Goal: Information Seeking & Learning: Compare options

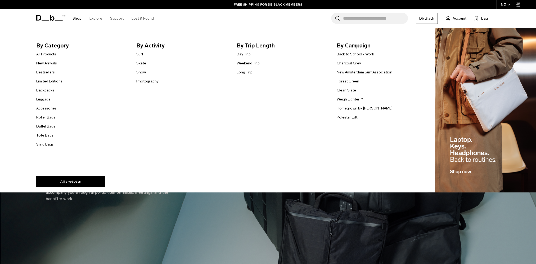
click at [75, 16] on link "Shop" at bounding box center [77, 18] width 9 height 19
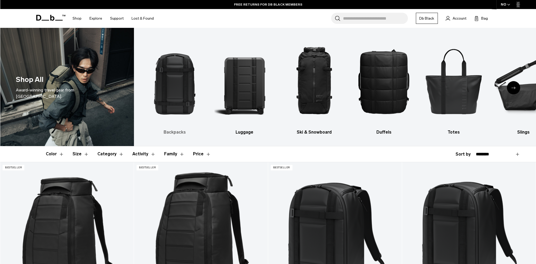
click at [171, 91] on img "1 / 10" at bounding box center [175, 81] width 60 height 91
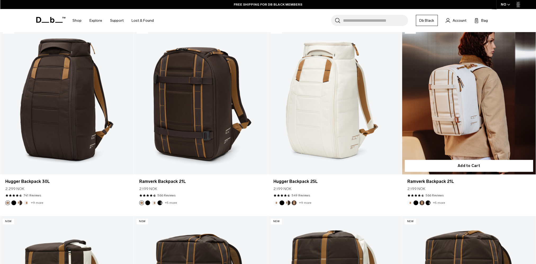
scroll to position [318, 0]
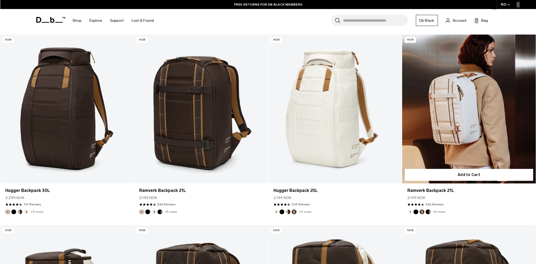
click at [459, 101] on link "Ramverk Backpack 21L" at bounding box center [469, 108] width 134 height 148
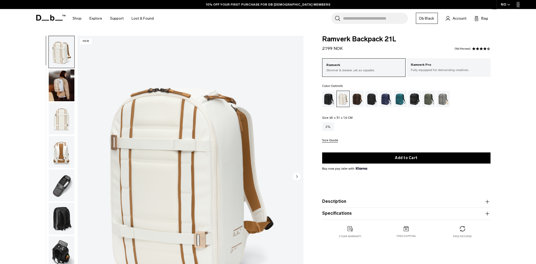
click at [64, 87] on img "button" at bounding box center [62, 85] width 26 height 32
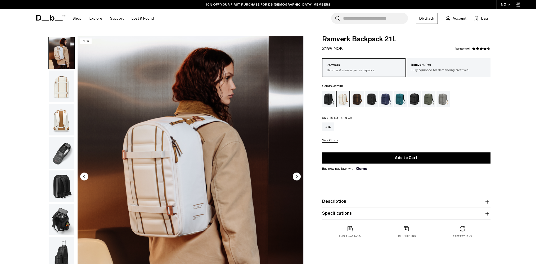
scroll to position [33, 0]
click at [62, 114] on img "button" at bounding box center [62, 118] width 26 height 32
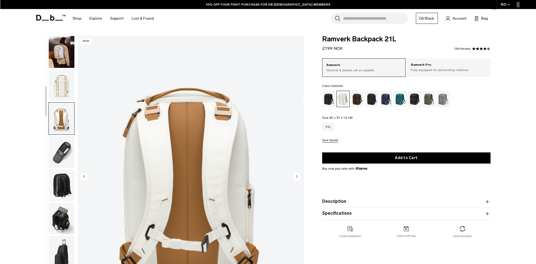
scroll to position [100, 0]
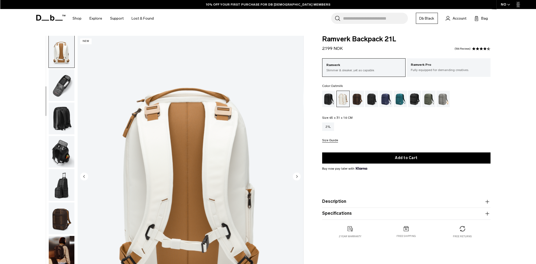
click at [64, 144] on img "button" at bounding box center [62, 152] width 26 height 32
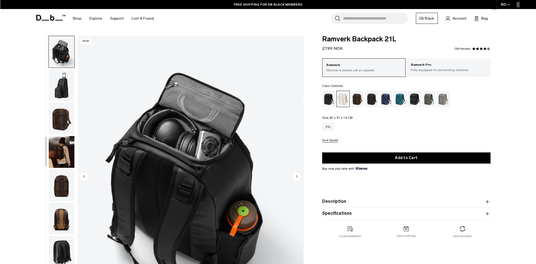
click at [64, 144] on img "button" at bounding box center [62, 152] width 26 height 32
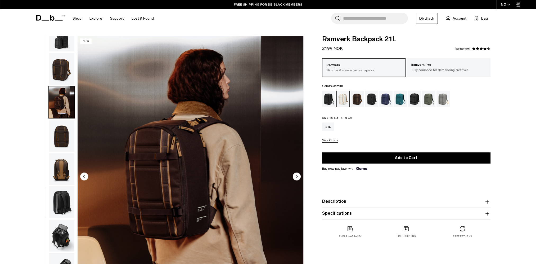
scroll to position [250, 0]
click at [64, 144] on img "button" at bounding box center [62, 135] width 26 height 32
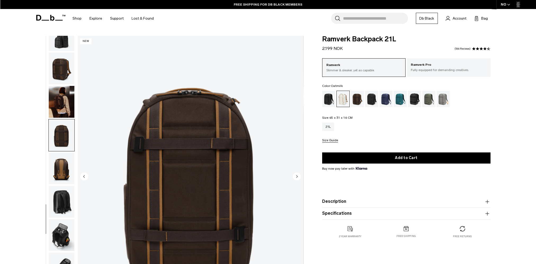
click at [62, 159] on img "button" at bounding box center [62, 168] width 26 height 32
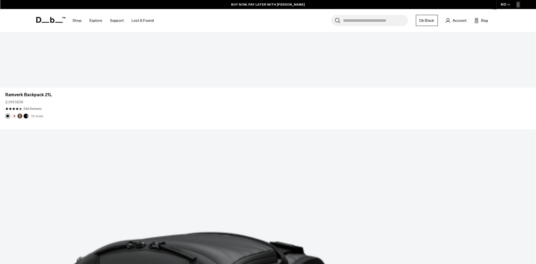
scroll to position [1964, 0]
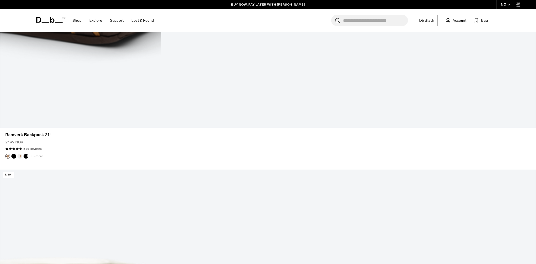
scroll to position [3863, 0]
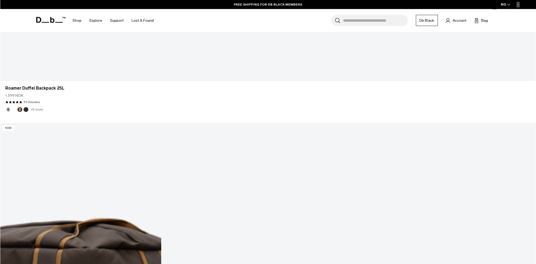
scroll to position [5771, 0]
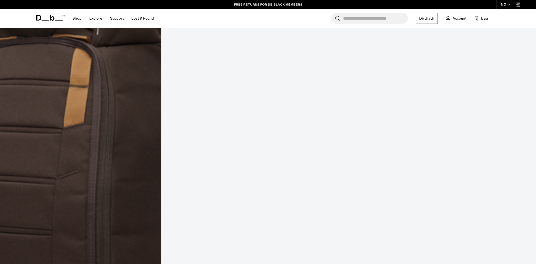
scroll to position [2807, 0]
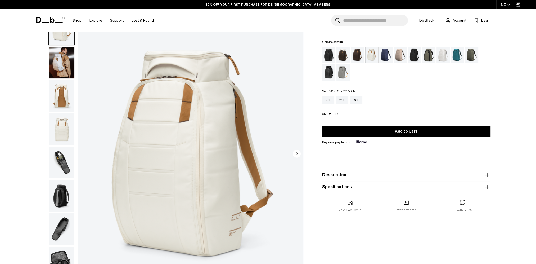
scroll to position [53, 0]
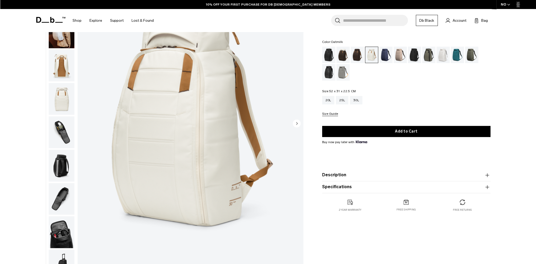
click at [64, 69] on img "button" at bounding box center [62, 66] width 26 height 32
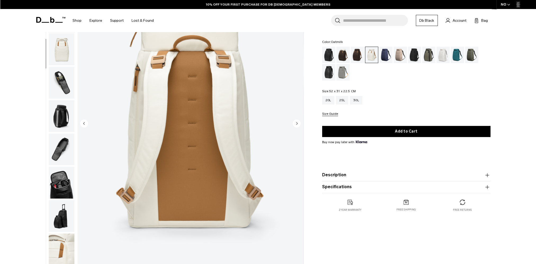
scroll to position [50, 0]
click at [60, 82] on img "button" at bounding box center [62, 82] width 26 height 32
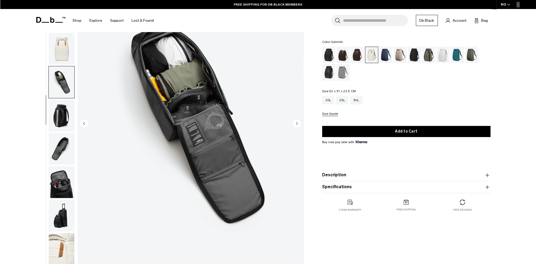
click at [58, 112] on img "button" at bounding box center [62, 116] width 26 height 32
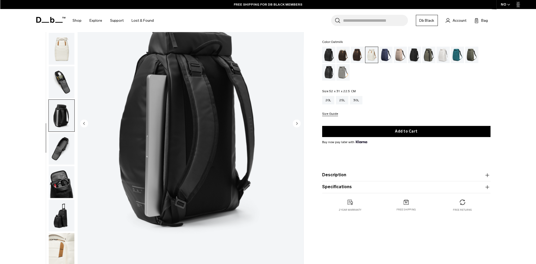
click at [62, 143] on img "button" at bounding box center [62, 149] width 26 height 32
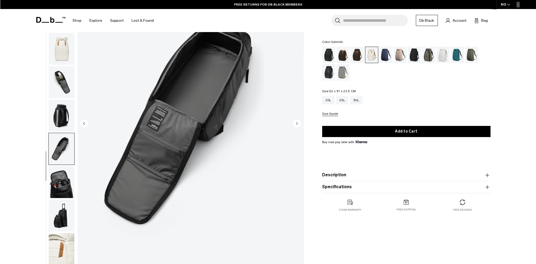
click at [65, 180] on img "button" at bounding box center [62, 182] width 26 height 32
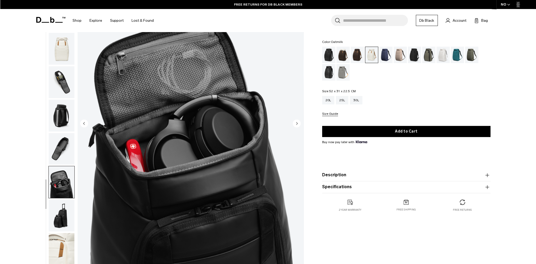
click at [62, 208] on img "button" at bounding box center [62, 215] width 26 height 32
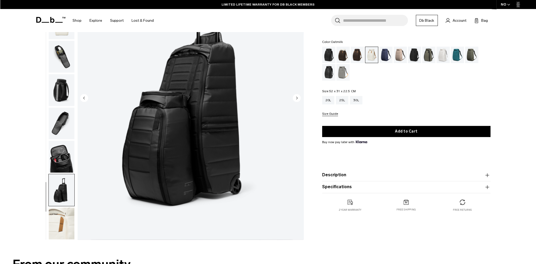
scroll to position [106, 0]
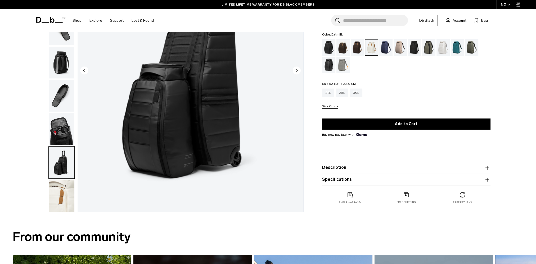
click at [63, 197] on img "button" at bounding box center [62, 196] width 26 height 32
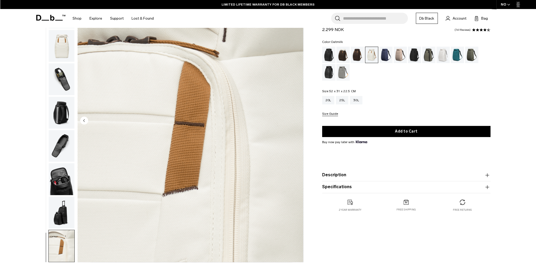
scroll to position [53, 0]
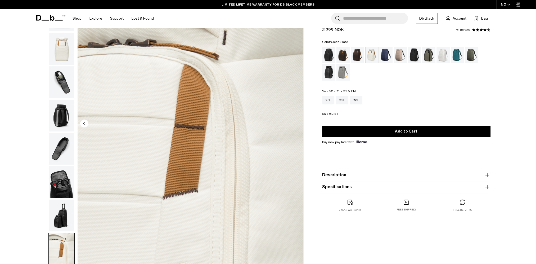
click at [441, 50] on div "Clean Slate" at bounding box center [442, 55] width 13 height 16
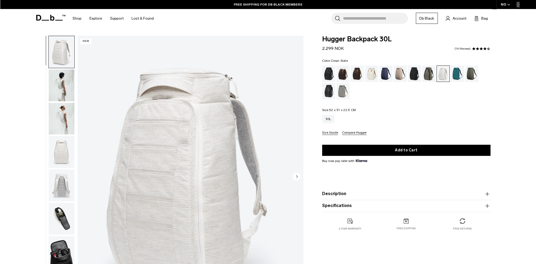
click at [68, 90] on img "button" at bounding box center [62, 85] width 26 height 32
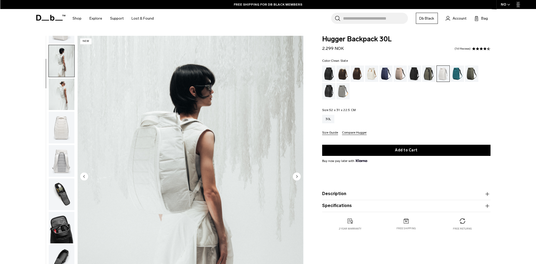
scroll to position [33, 0]
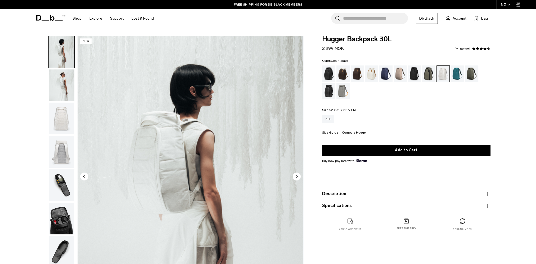
click at [66, 93] on img "button" at bounding box center [62, 85] width 26 height 32
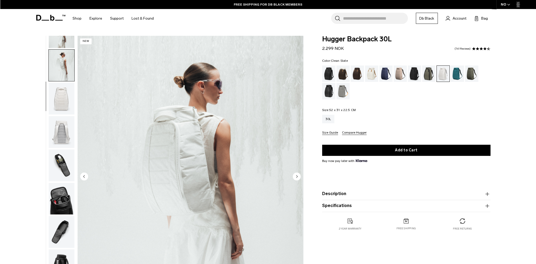
scroll to position [67, 0]
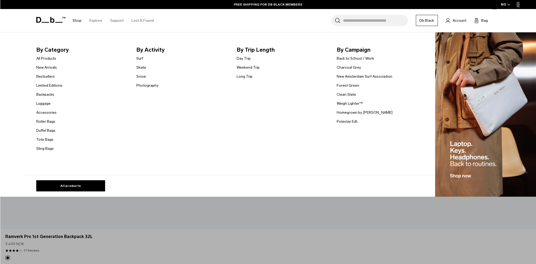
click at [78, 19] on link "Shop" at bounding box center [77, 20] width 9 height 19
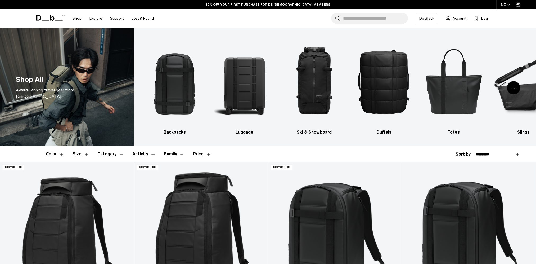
click at [462, 87] on img "5 / 10" at bounding box center [453, 81] width 60 height 91
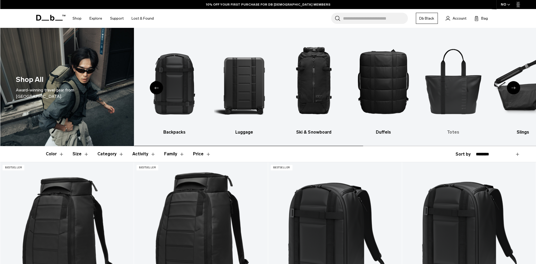
click at [461, 86] on img "5 / 10" at bounding box center [453, 81] width 60 height 91
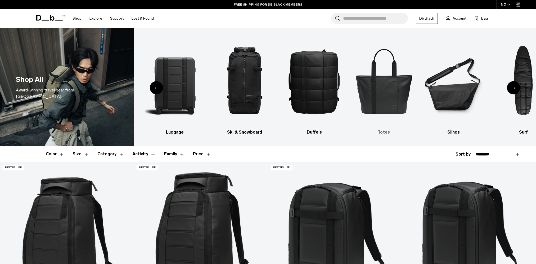
click at [380, 88] on img "5 / 10" at bounding box center [384, 81] width 60 height 91
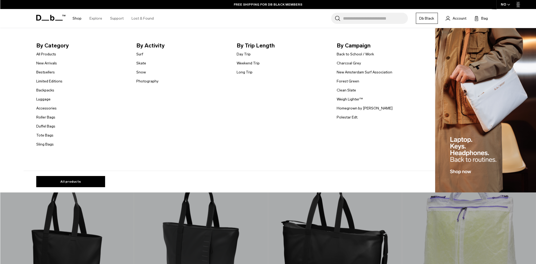
click at [76, 17] on link "Shop" at bounding box center [77, 18] width 9 height 19
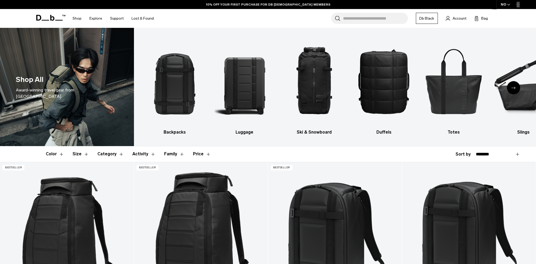
click at [513, 88] on icon "Next slide" at bounding box center [513, 88] width 4 height 2
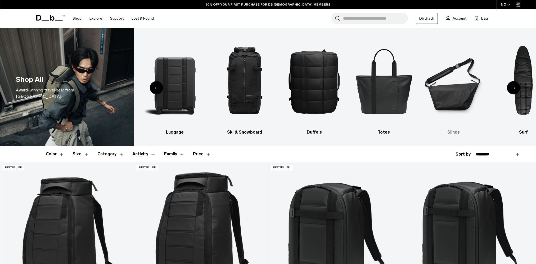
click at [456, 91] on img "6 / 10" at bounding box center [453, 81] width 60 height 91
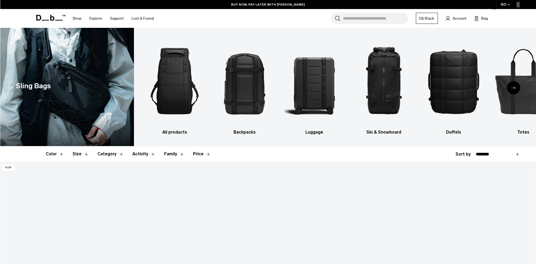
click at [171, 154] on button "Family" at bounding box center [174, 153] width 20 height 15
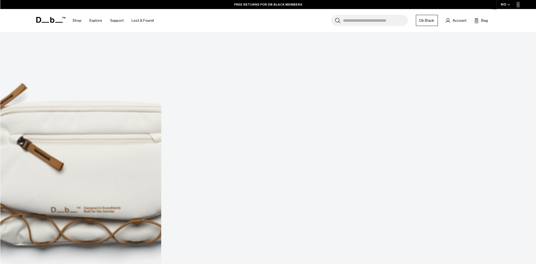
scroll to position [1059, 0]
